Goal: Information Seeking & Learning: Understand process/instructions

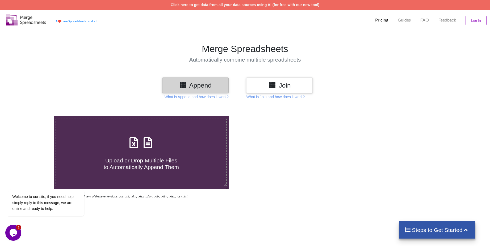
click at [281, 87] on h3 "Join" at bounding box center [279, 86] width 58 height 8
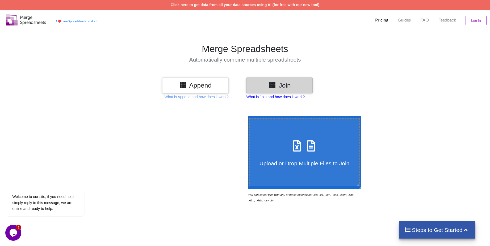
click at [291, 98] on p "What is Join and how does it work?" at bounding box center [275, 96] width 58 height 5
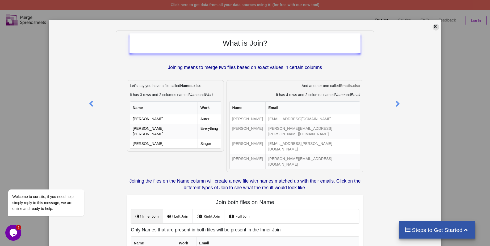
click at [435, 24] on div at bounding box center [436, 27] width 7 height 7
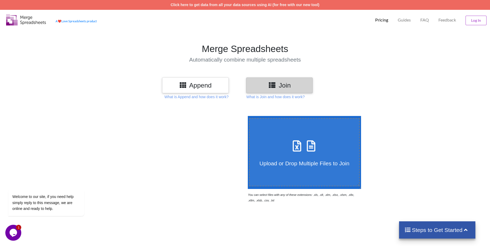
click at [210, 87] on h3 "Append" at bounding box center [195, 86] width 58 height 8
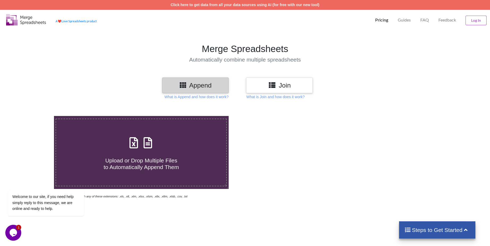
click at [198, 101] on div "Append Join What is Append and how does it work? What is Join and how does it w…" at bounding box center [245, 220] width 490 height 285
click at [198, 97] on p "What is Append and how does it work?" at bounding box center [197, 96] width 64 height 5
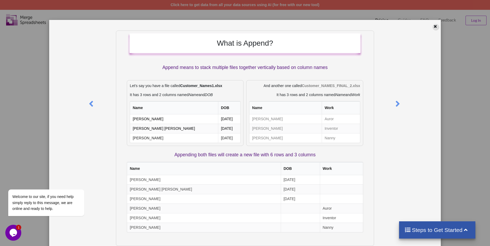
click at [433, 28] on icon at bounding box center [435, 26] width 5 height 4
